Goal: Information Seeking & Learning: Check status

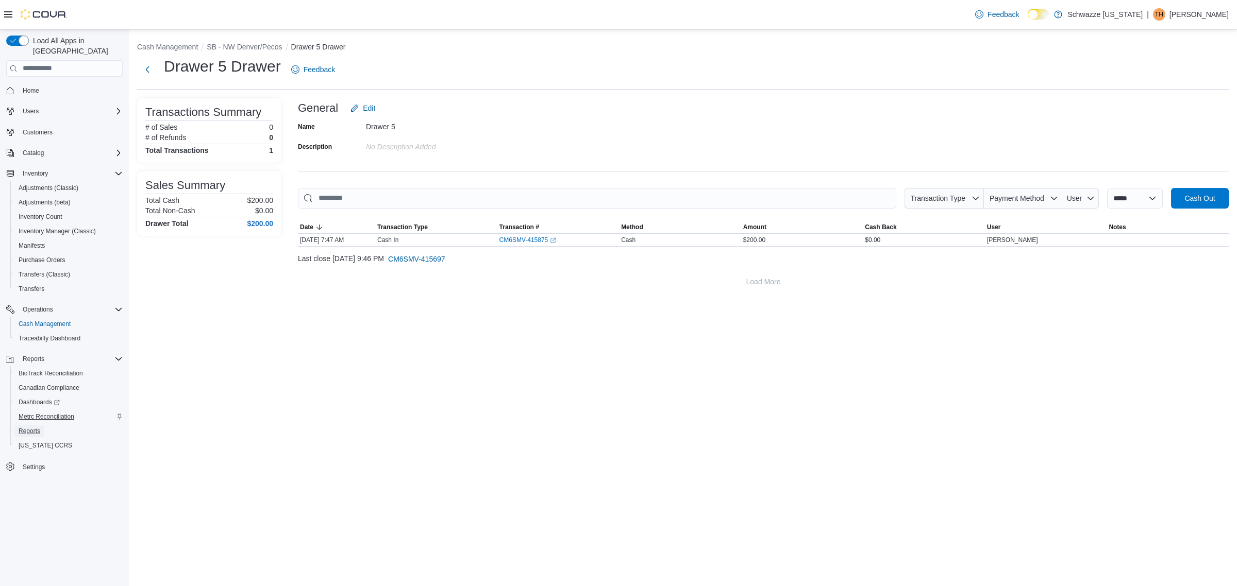
drag, startPoint x: 38, startPoint y: 416, endPoint x: 45, endPoint y: 405, distance: 13.3
click at [38, 427] on span "Reports" at bounding box center [30, 431] width 22 height 8
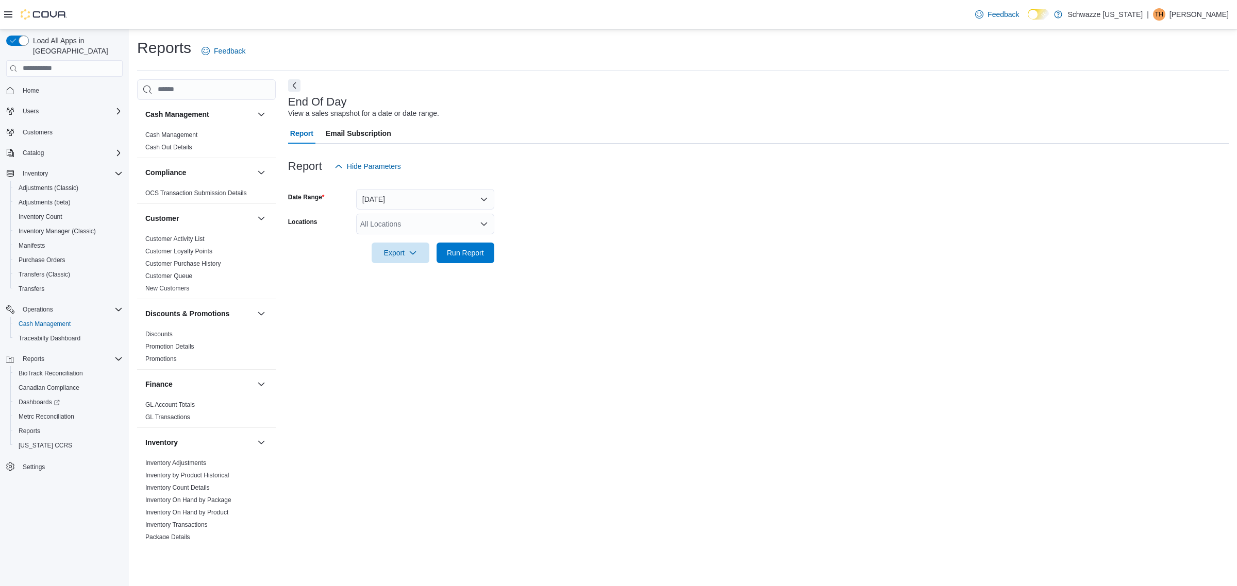
click at [377, 224] on div "All Locations" at bounding box center [425, 224] width 138 height 21
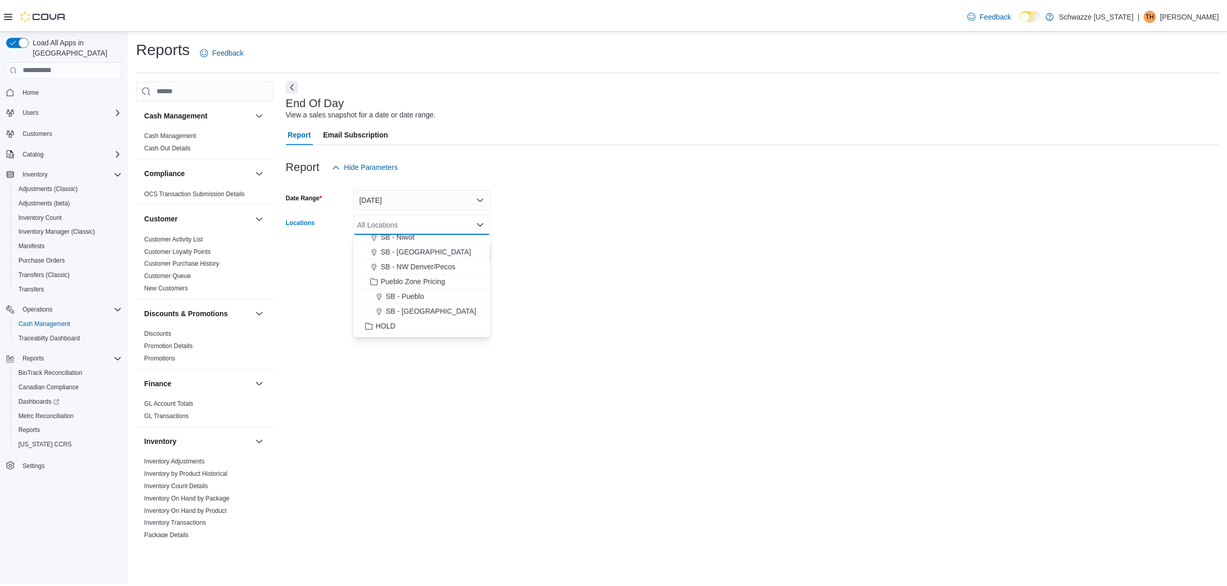
scroll to position [386, 0]
click at [437, 246] on span "SB - NW Denver/Pecos" at bounding box center [420, 244] width 75 height 10
click at [581, 246] on form "Date Range [DATE] Locations [GEOGRAPHIC_DATA] - [GEOGRAPHIC_DATA] [GEOGRAPHIC_D…" at bounding box center [758, 220] width 940 height 87
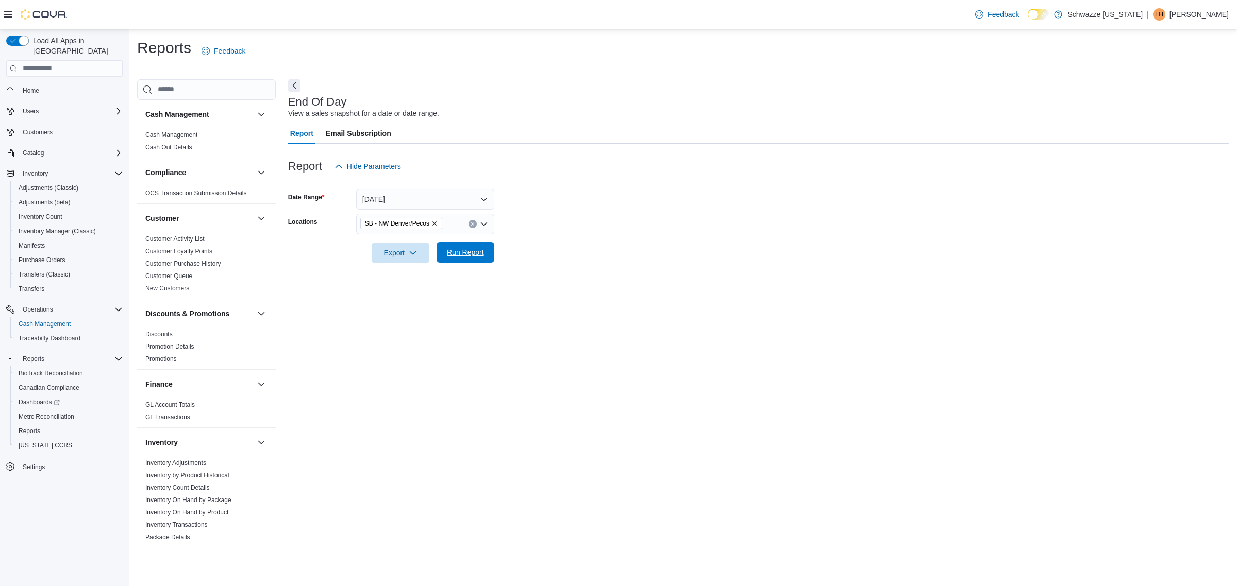
click at [485, 250] on span "Run Report" at bounding box center [465, 252] width 45 height 21
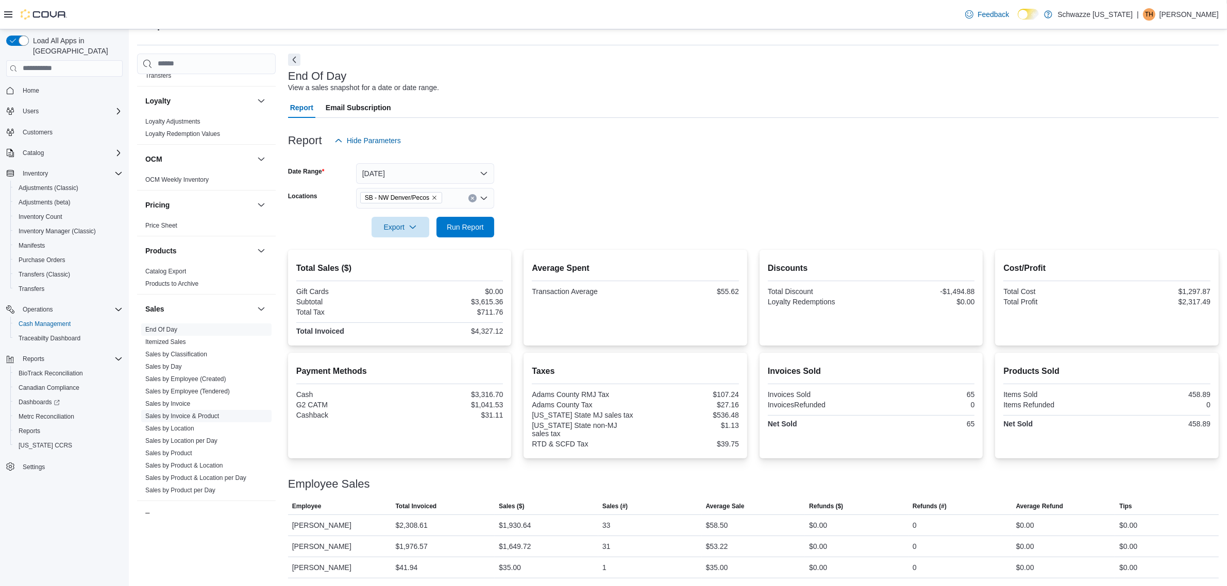
scroll to position [580, 0]
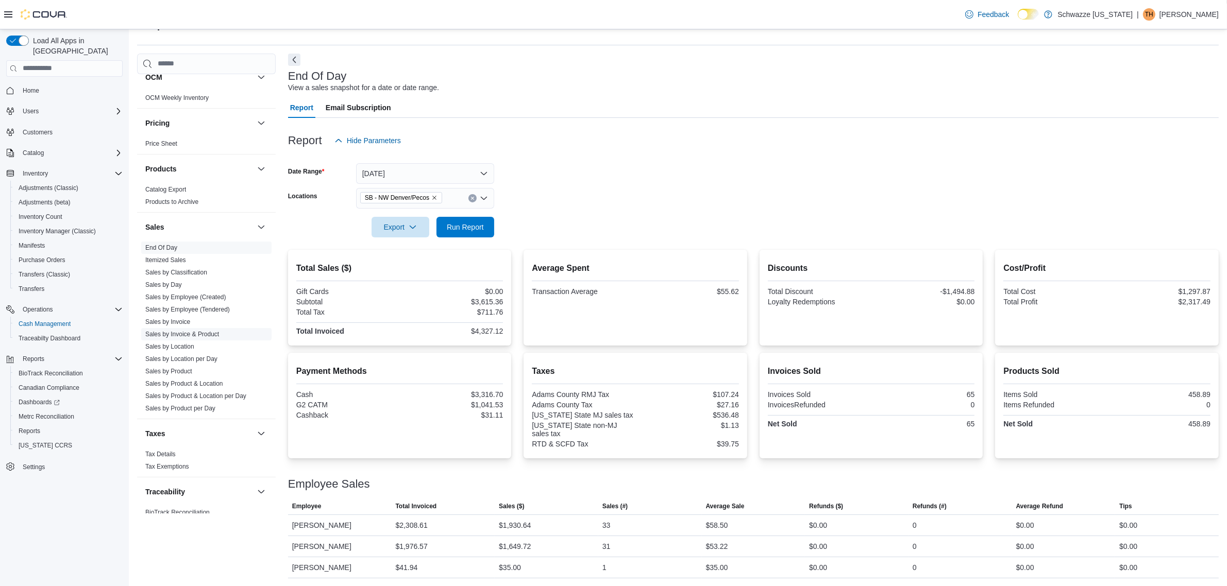
click at [193, 361] on link "Sales by Location per Day" at bounding box center [181, 359] width 72 height 7
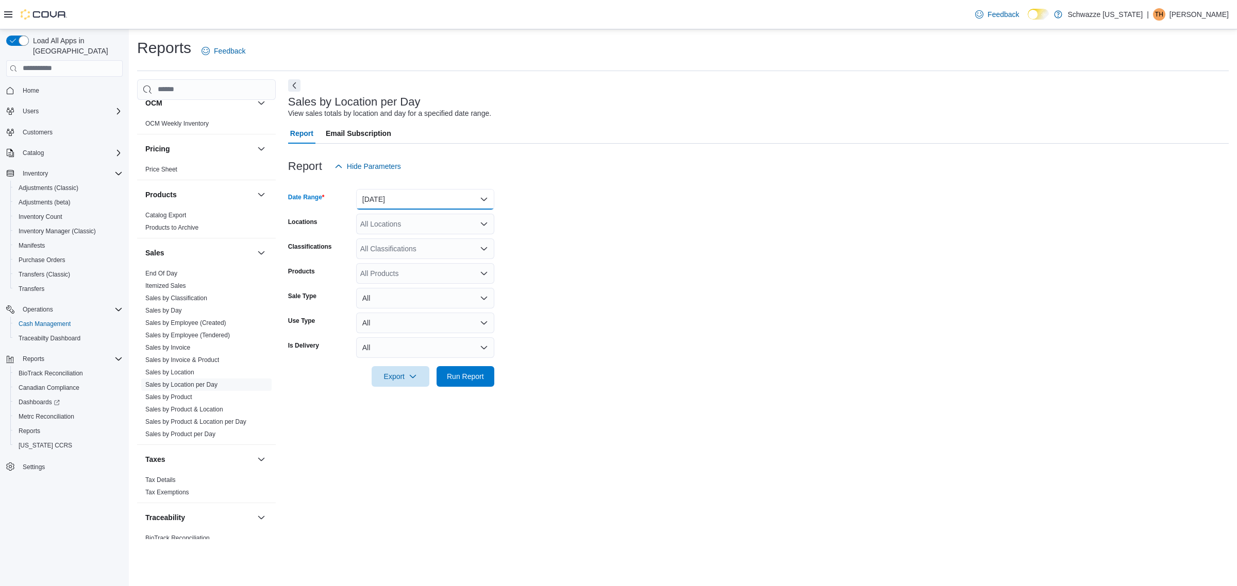
click at [424, 201] on button "[DATE]" at bounding box center [425, 199] width 138 height 21
click at [400, 241] on span "[DATE]" at bounding box center [431, 240] width 117 height 12
drag, startPoint x: 600, startPoint y: 248, endPoint x: 584, endPoint y: 250, distance: 16.6
click at [600, 247] on form "Date Range [DATE] Locations All Locations Classifications All Classifications P…" at bounding box center [758, 282] width 940 height 210
click at [426, 228] on div "All Locations" at bounding box center [425, 224] width 138 height 21
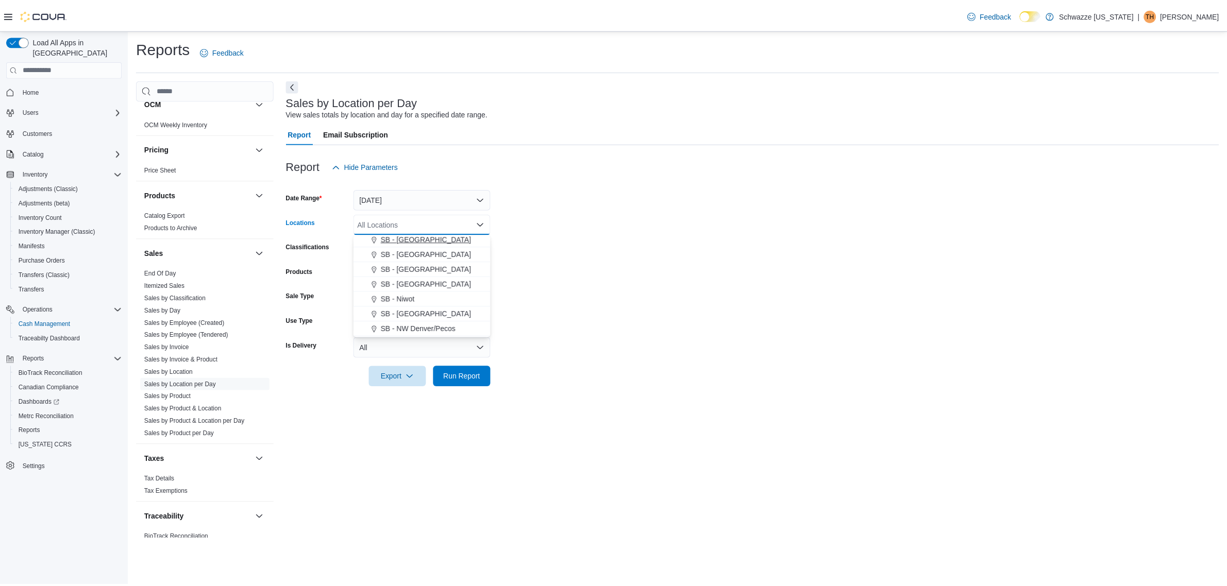
scroll to position [366, 0]
click at [421, 259] on span "SB - NW Denver/Pecos" at bounding box center [420, 264] width 75 height 10
click at [476, 384] on span "Run Report" at bounding box center [465, 376] width 45 height 21
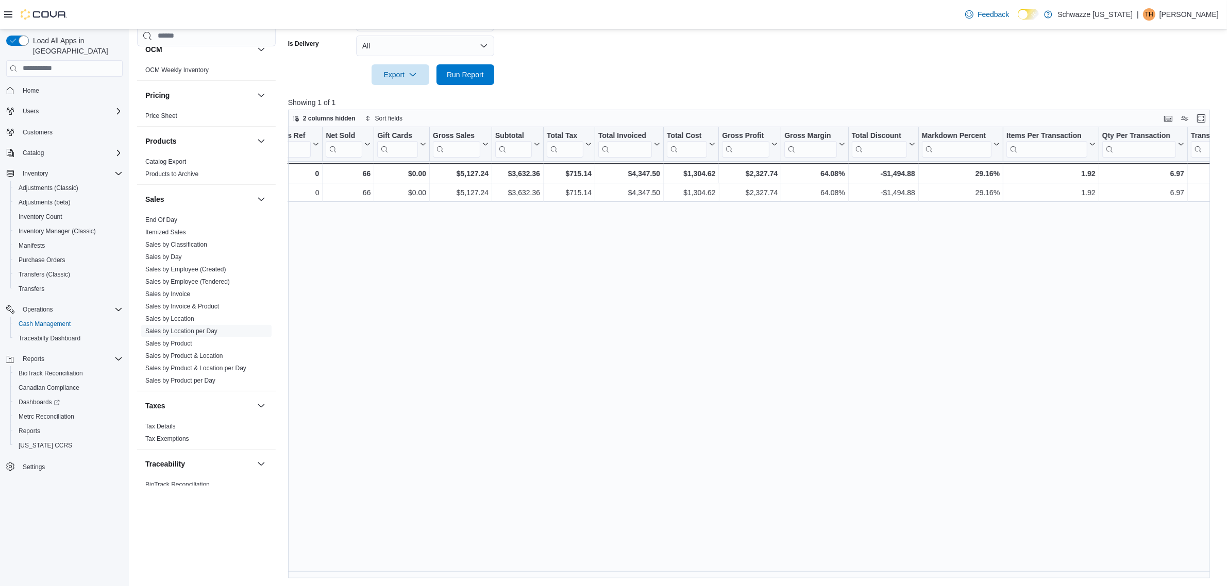
scroll to position [0, 279]
